Goal: Task Accomplishment & Management: Manage account settings

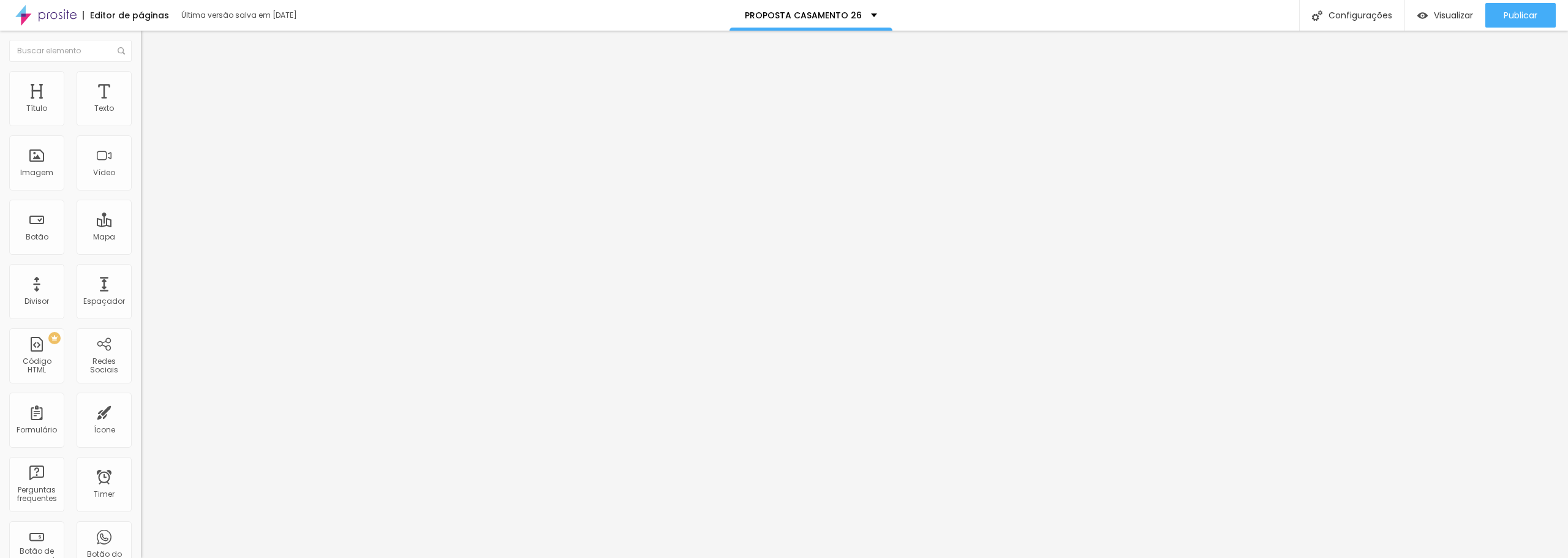
click at [141, 83] on li "Avançado" at bounding box center [211, 89] width 141 height 12
click at [141, 76] on img at bounding box center [146, 76] width 11 height 11
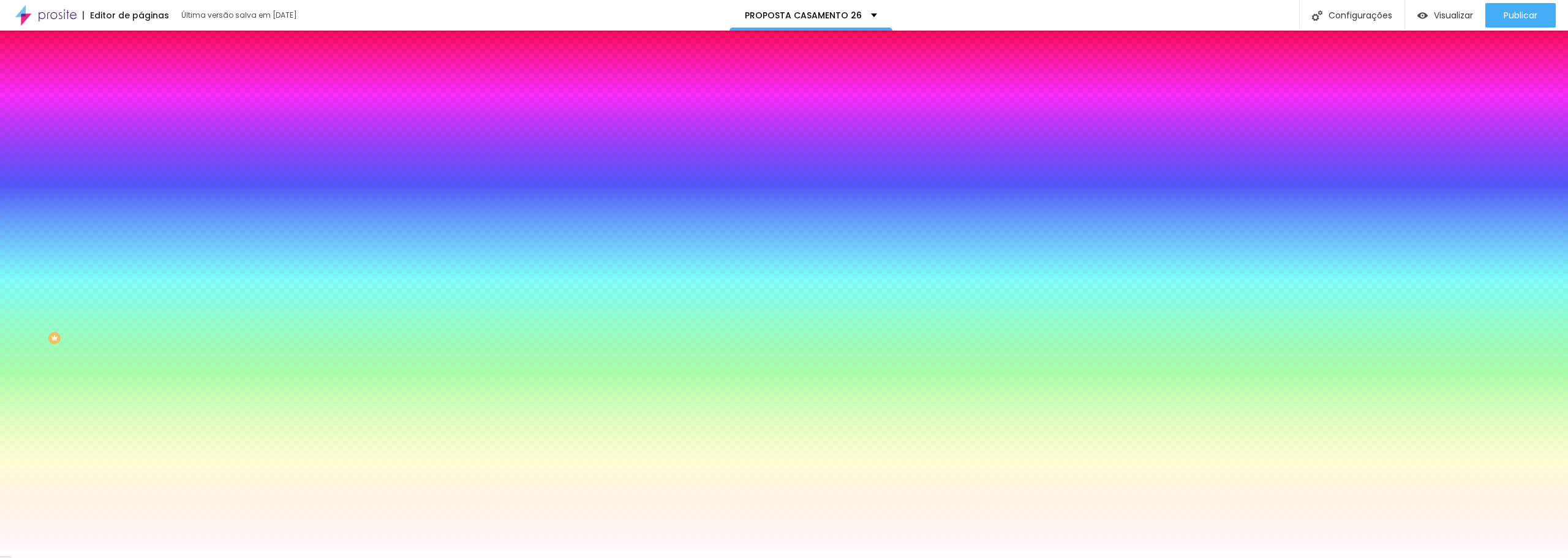
click at [150, 42] on img "button" at bounding box center [155, 45] width 10 height 10
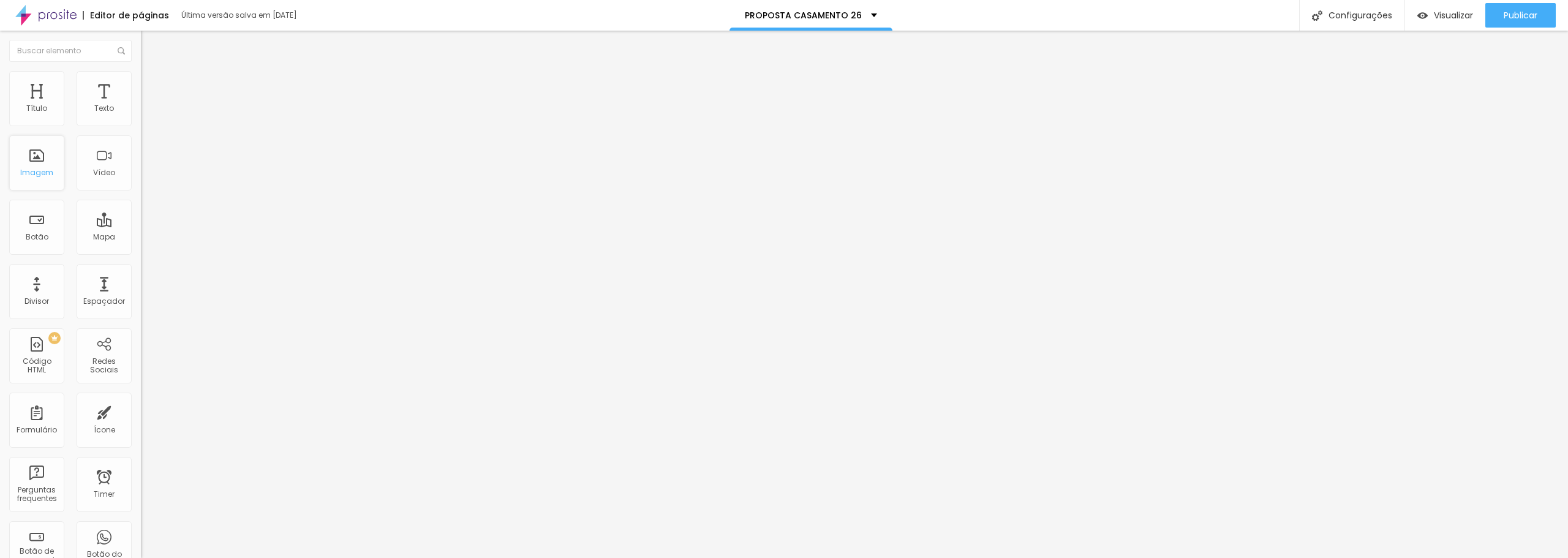
click at [40, 167] on div "Imagem" at bounding box center [37, 163] width 55 height 55
click at [40, 163] on div "Imagem" at bounding box center [37, 163] width 55 height 55
click at [38, 165] on div "Imagem" at bounding box center [37, 163] width 55 height 55
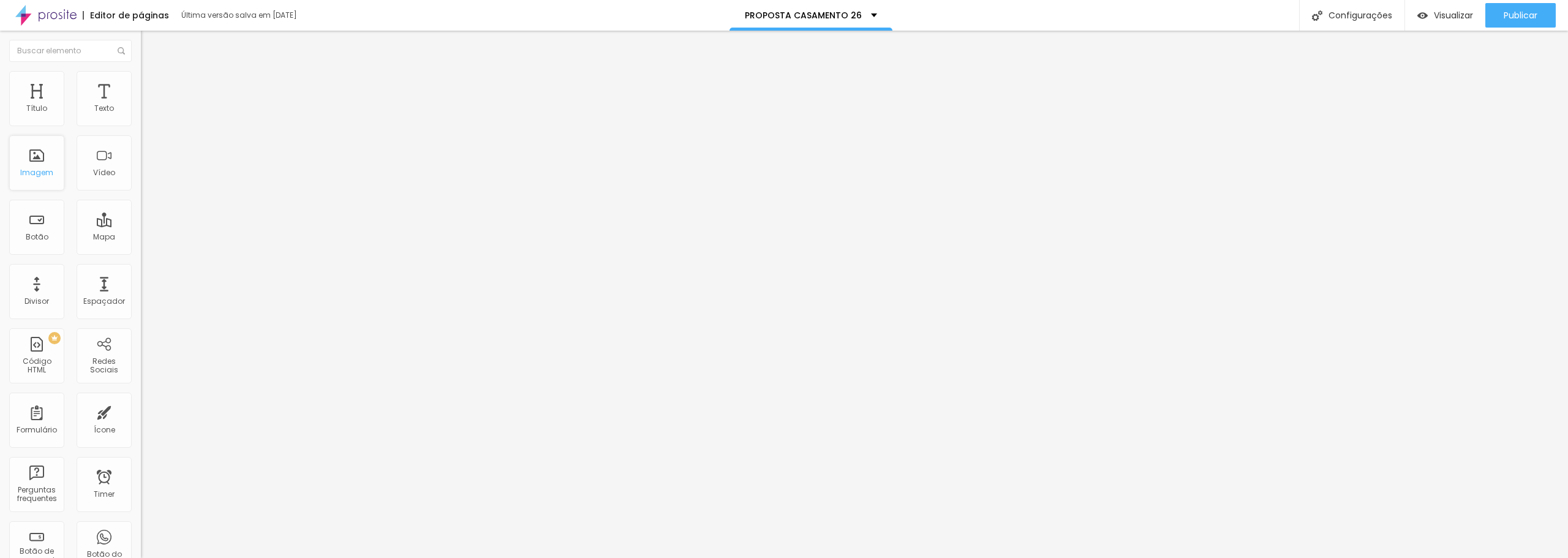
click at [29, 163] on div "Imagem" at bounding box center [37, 163] width 55 height 55
click at [38, 160] on div "Imagem" at bounding box center [37, 163] width 55 height 55
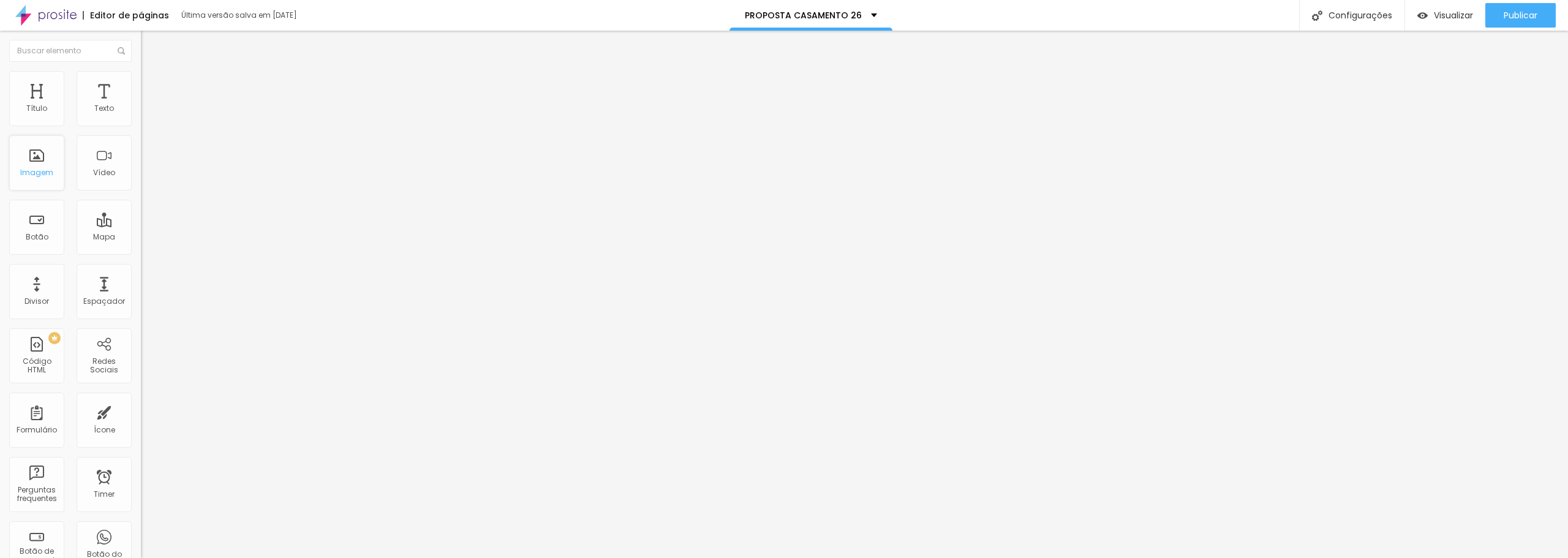
click at [38, 160] on div "Imagem" at bounding box center [37, 163] width 55 height 55
click at [1357, 15] on div "Configurações" at bounding box center [1352, 15] width 106 height 31
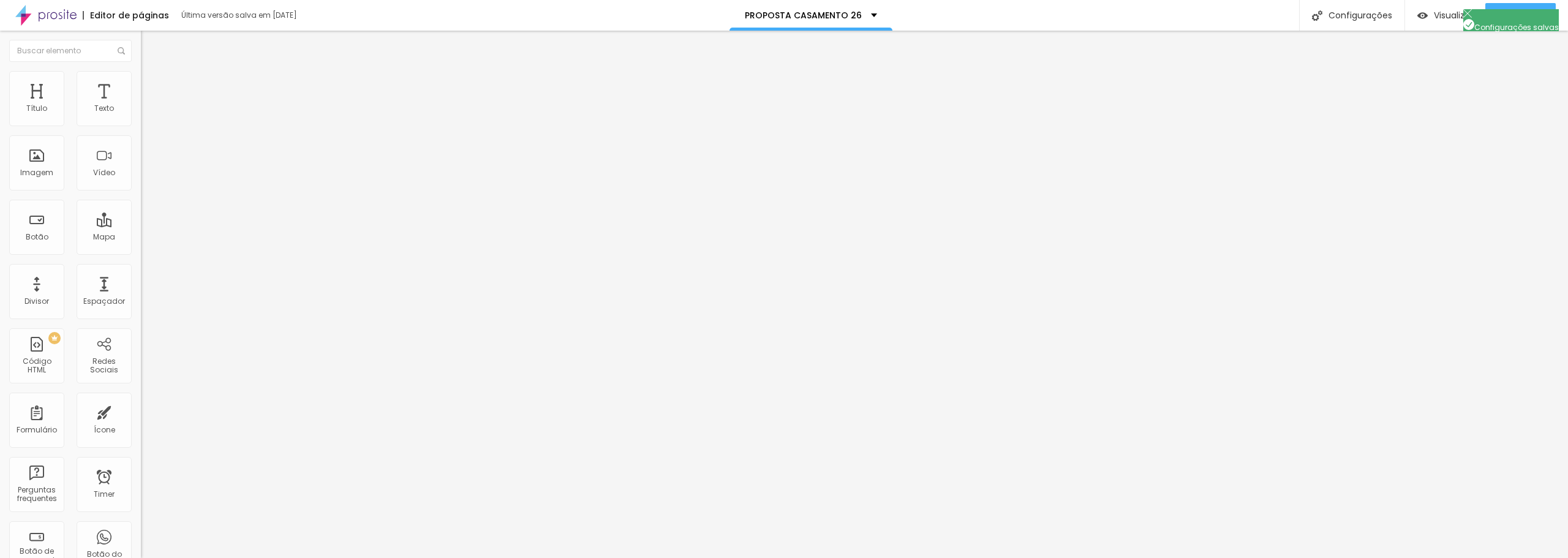
click at [44, 12] on img at bounding box center [46, 15] width 61 height 31
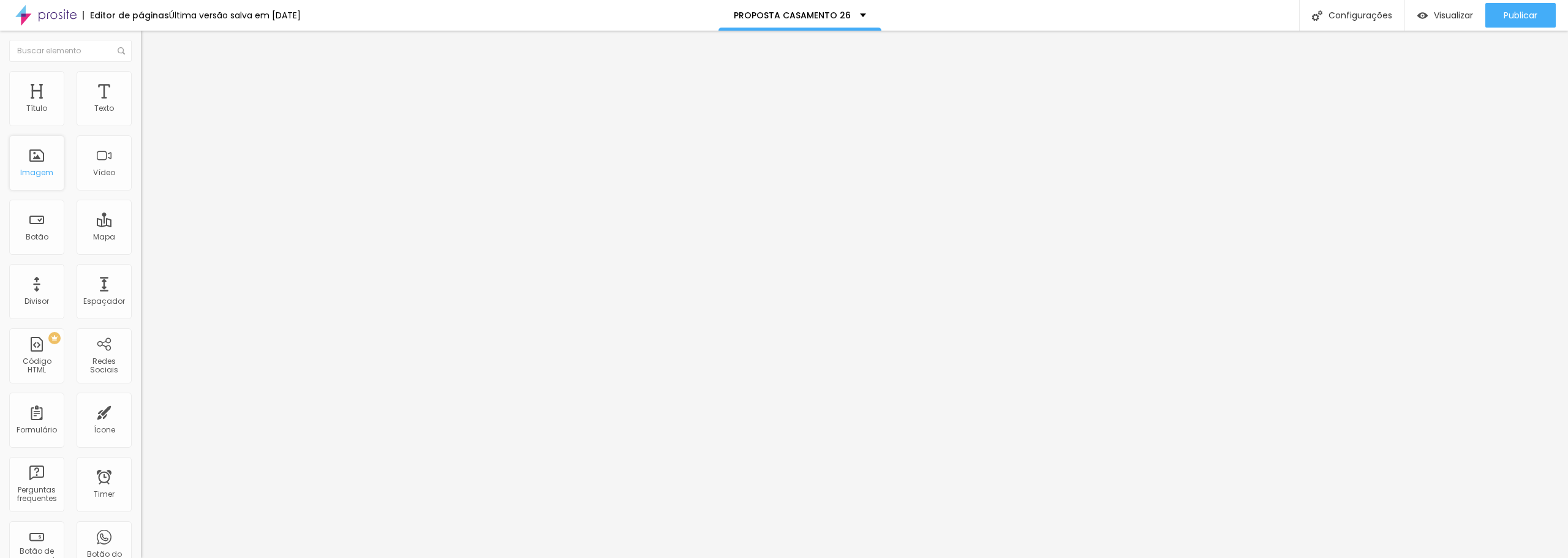
click at [35, 163] on div "Imagem" at bounding box center [37, 163] width 55 height 55
click at [43, 161] on div "Imagem" at bounding box center [37, 163] width 55 height 55
click at [36, 166] on div "Imagem" at bounding box center [37, 163] width 55 height 55
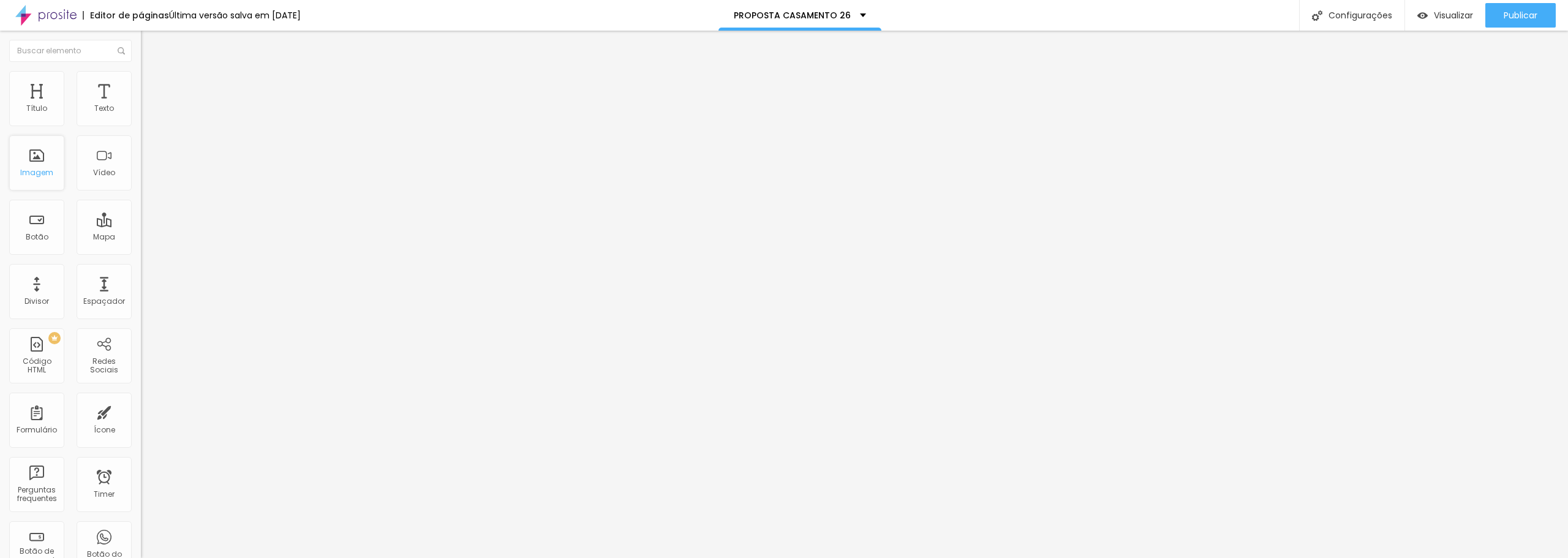
click at [36, 166] on div "Imagem" at bounding box center [37, 163] width 55 height 55
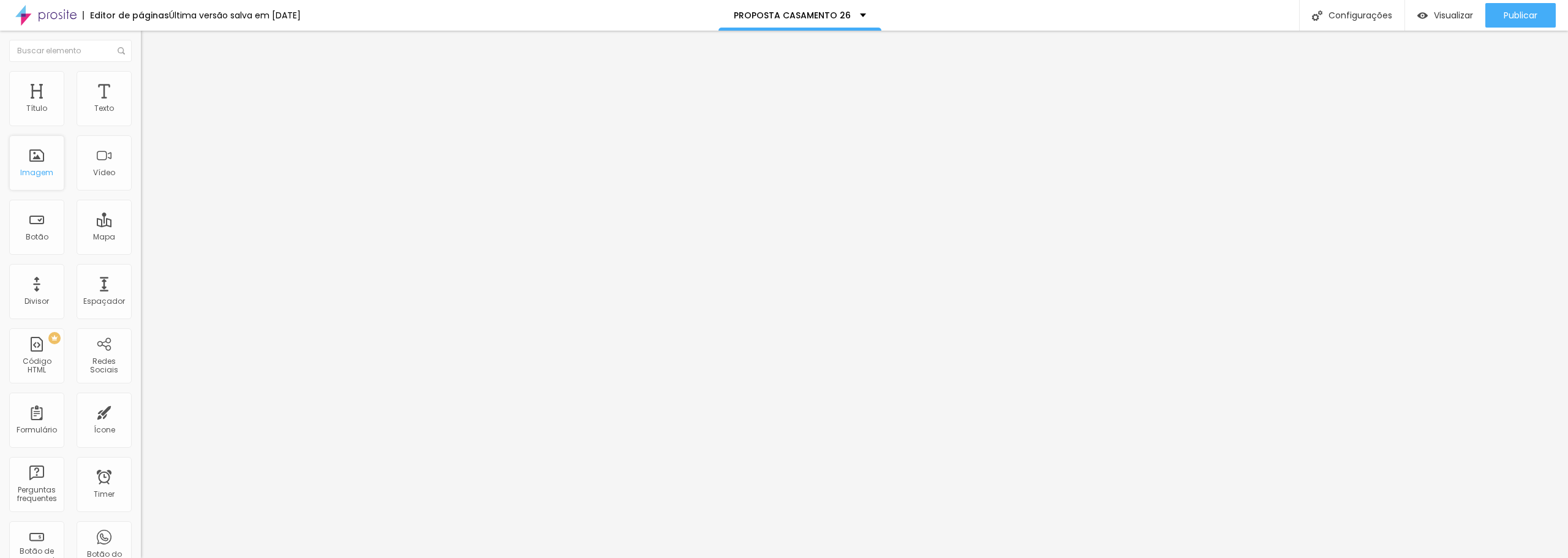
click at [36, 166] on div "Imagem" at bounding box center [37, 163] width 55 height 55
click at [36, 161] on div "Imagem" at bounding box center [37, 163] width 55 height 55
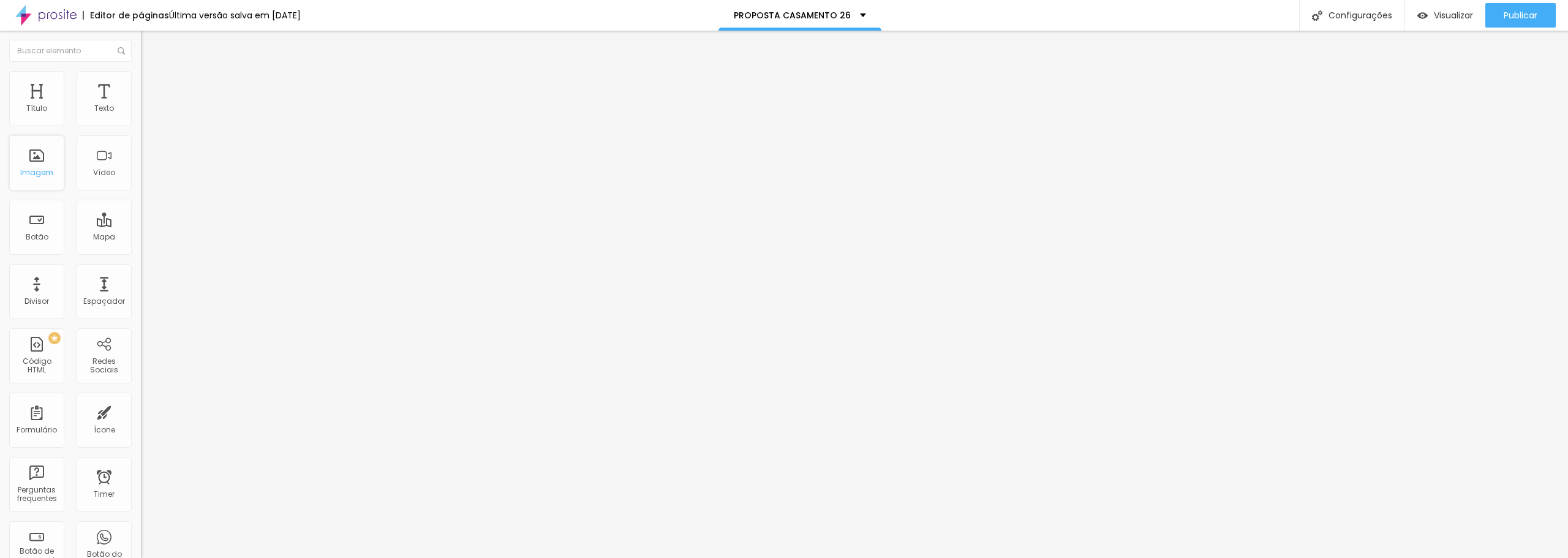
click at [36, 161] on div "Imagem" at bounding box center [37, 163] width 55 height 55
